Goal: Navigation & Orientation: Find specific page/section

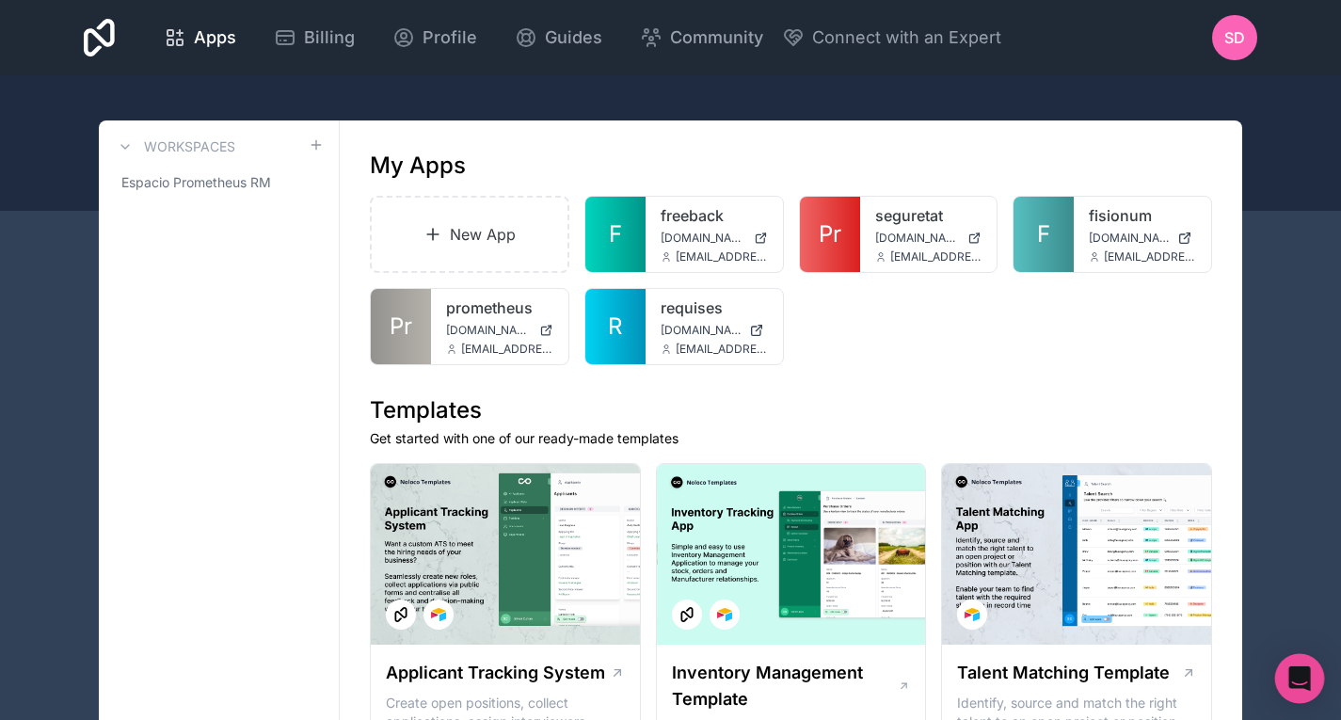
click at [1293, 686] on icon "Open Intercom Messenger" at bounding box center [1300, 678] width 24 height 24
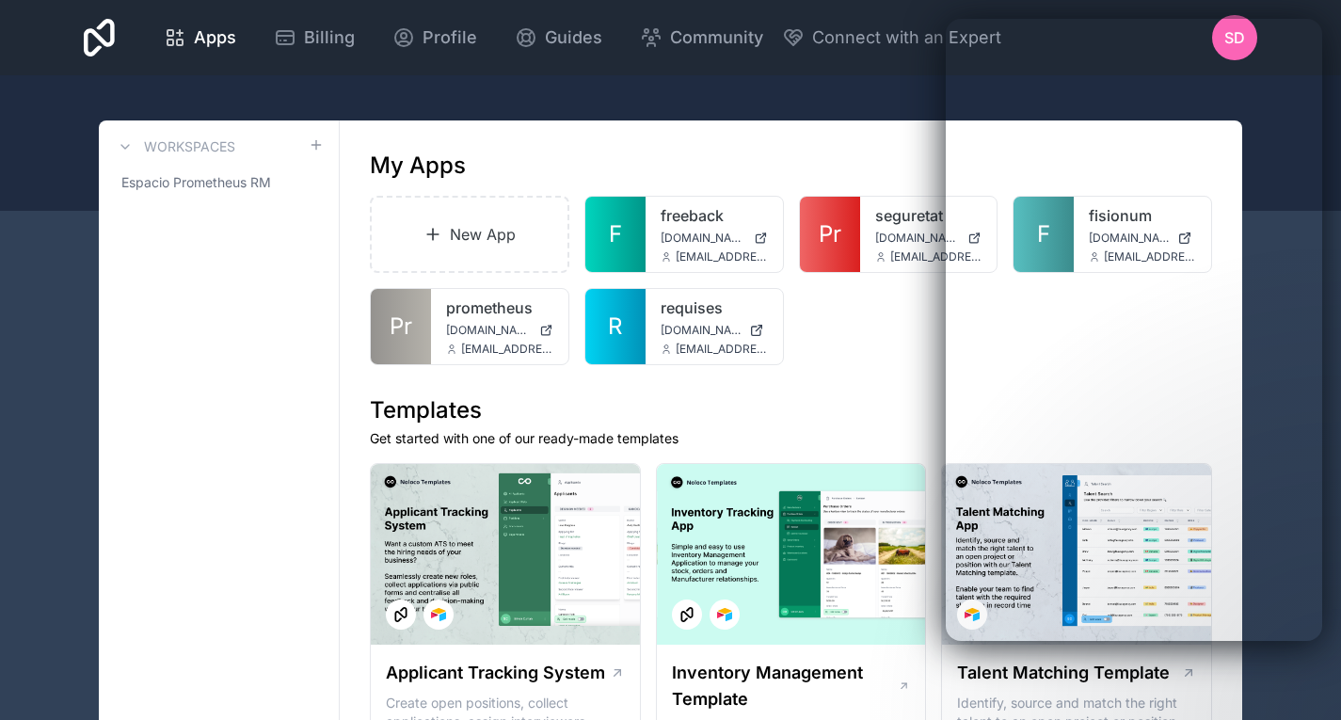
click at [882, 230] on div "seguretat [DOMAIN_NAME] [EMAIL_ADDRESS][DOMAIN_NAME]" at bounding box center [928, 234] width 137 height 75
click at [909, 243] on span "[DOMAIN_NAME]" at bounding box center [918, 238] width 86 height 15
click at [869, 337] on div "New App F freeback [DOMAIN_NAME] [EMAIL_ADDRESS][DOMAIN_NAME] Pr seguretat [DOM…" at bounding box center [791, 280] width 843 height 169
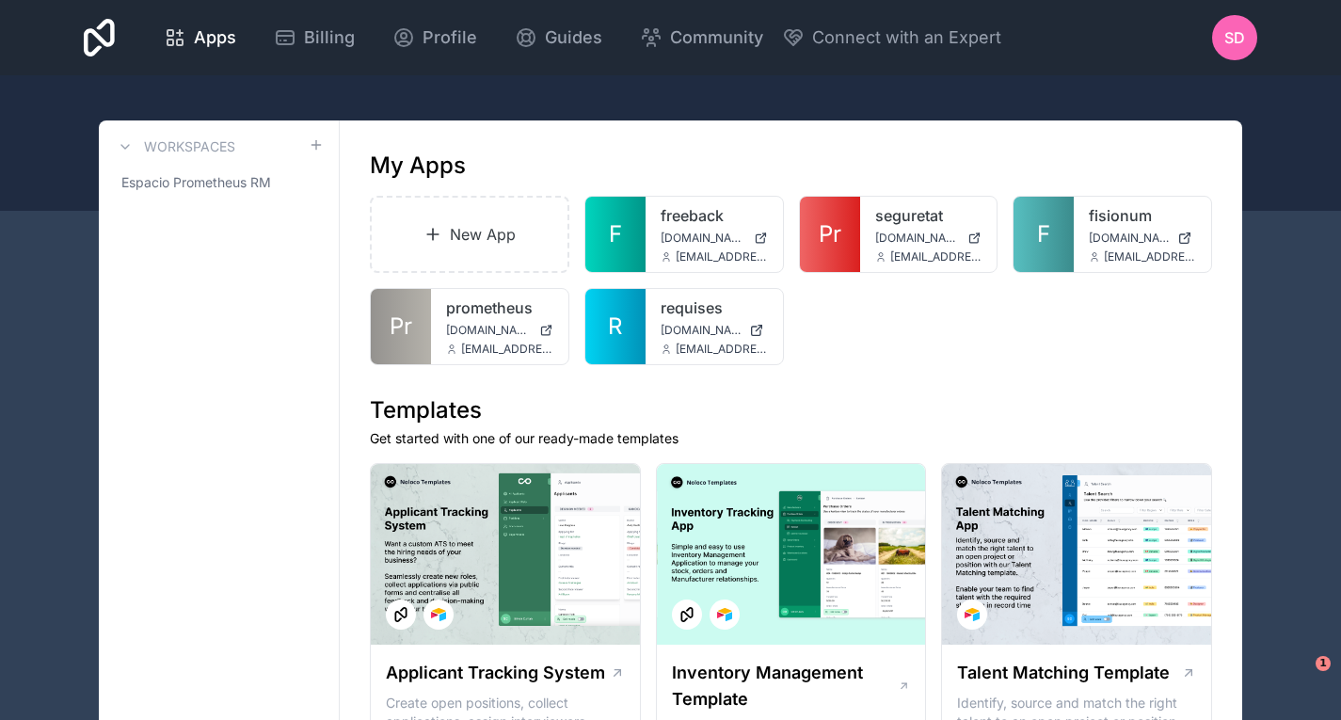
click at [0, 0] on div at bounding box center [0, 0] width 0 height 0
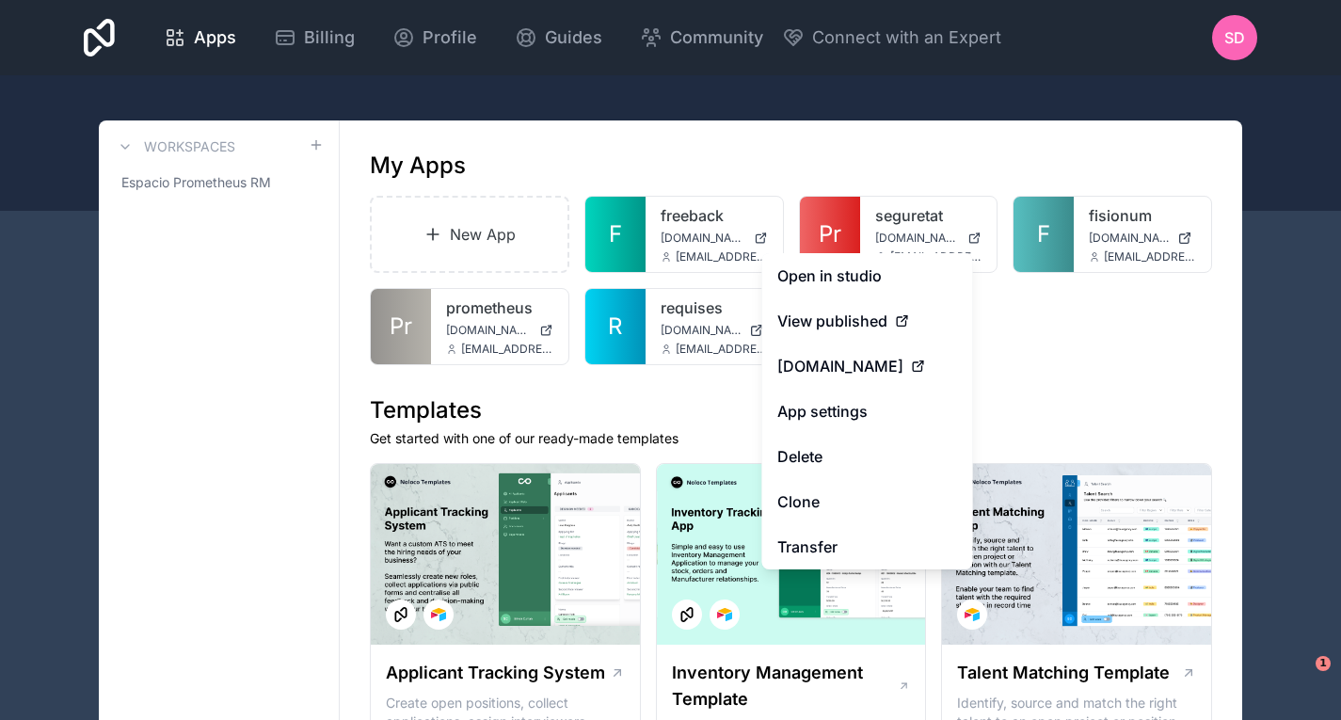
click at [902, 256] on link "Open in studio" at bounding box center [868, 275] width 211 height 45
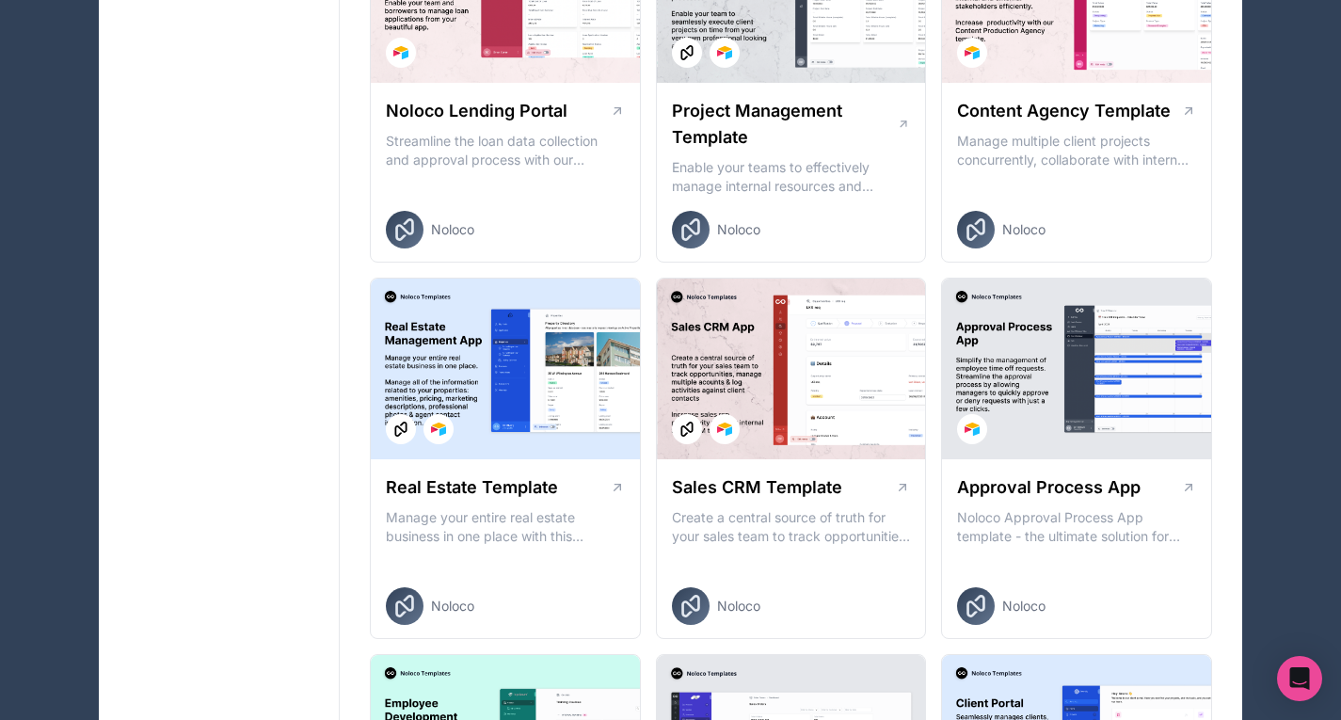
scroll to position [697, 0]
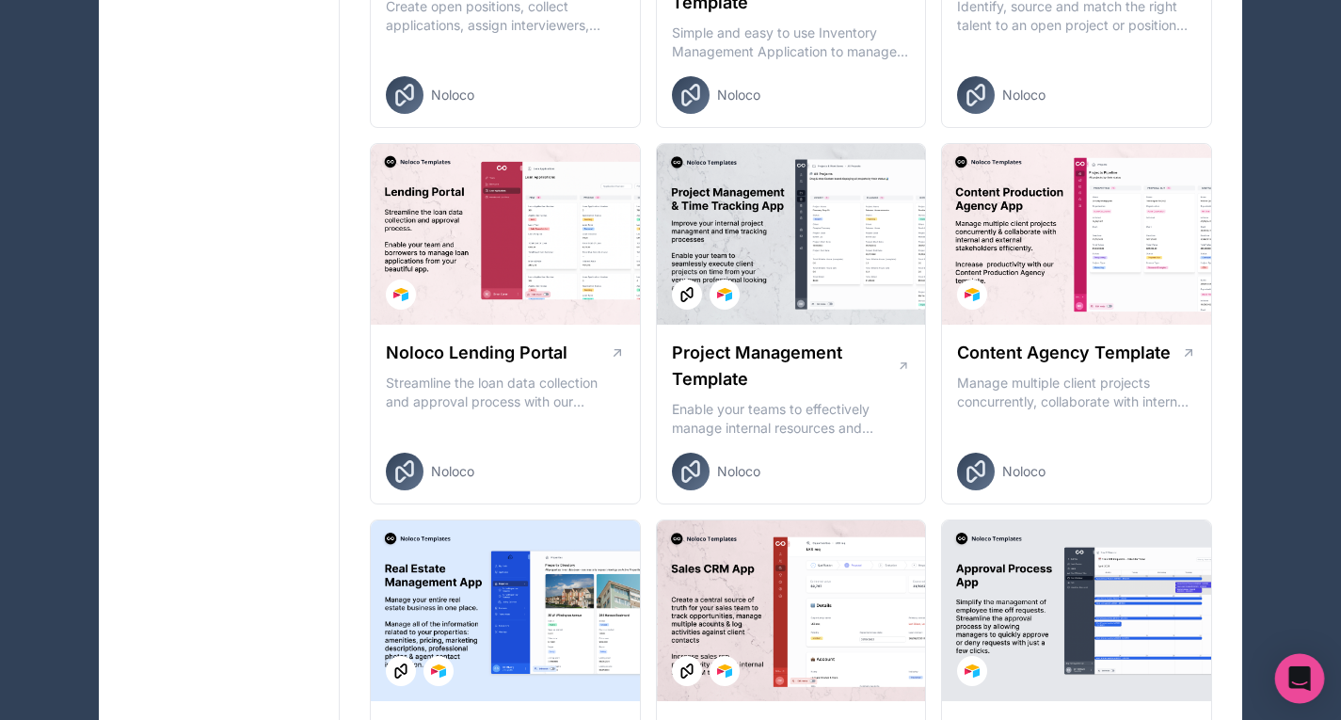
click at [1285, 682] on div "Open Intercom Messenger" at bounding box center [1301, 679] width 50 height 50
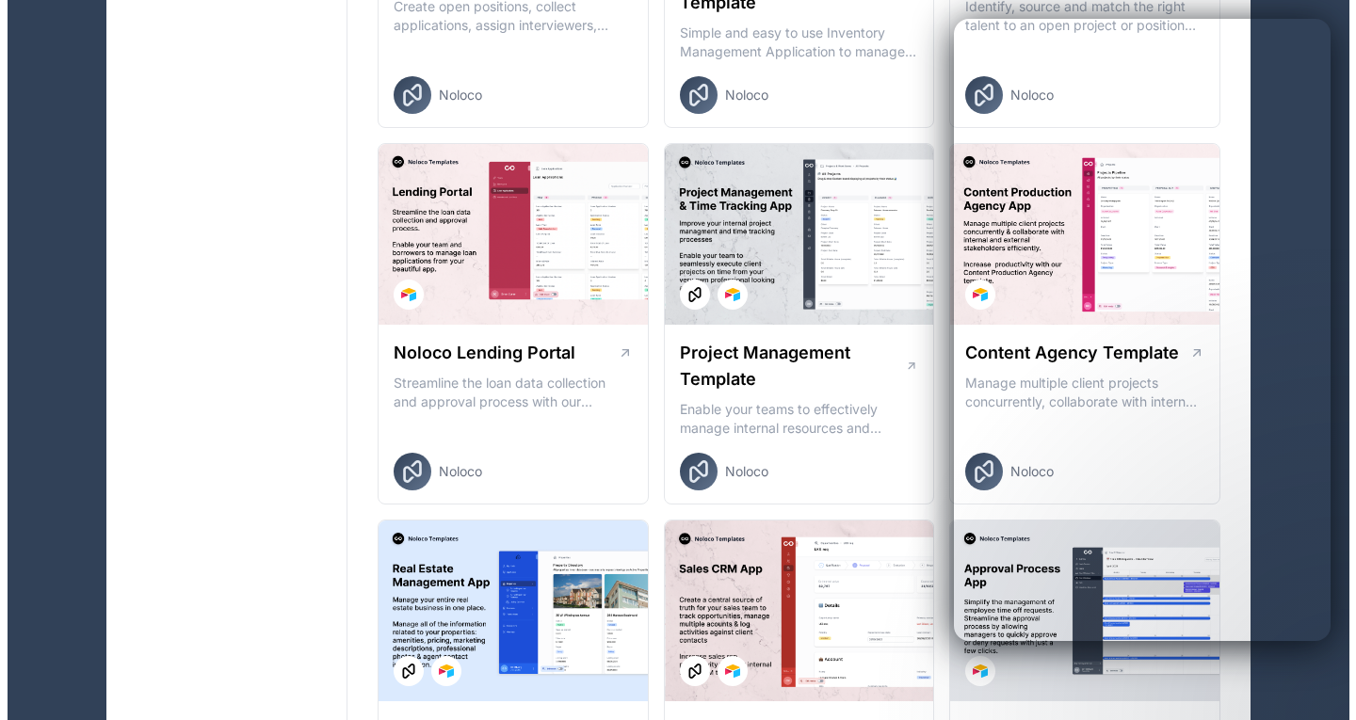
scroll to position [0, 0]
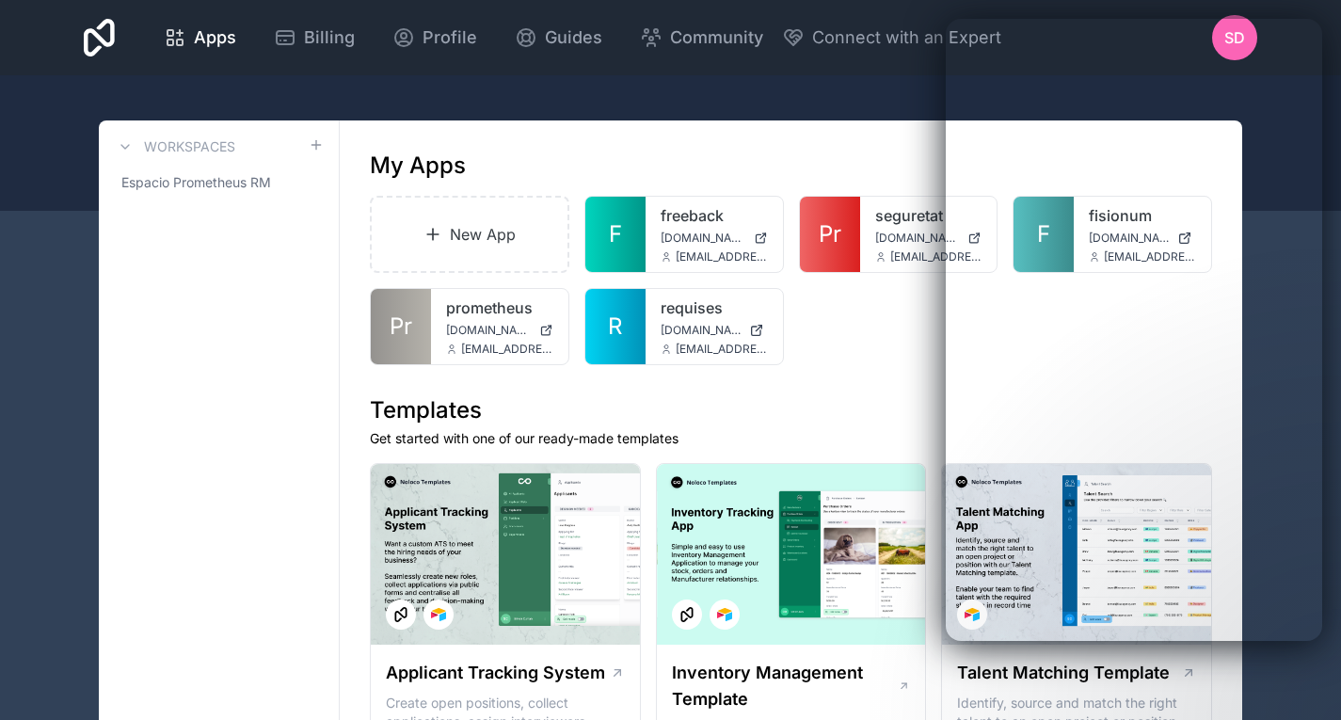
click at [876, 218] on link "seguretat" at bounding box center [928, 215] width 107 height 23
